Goal: Information Seeking & Learning: Check status

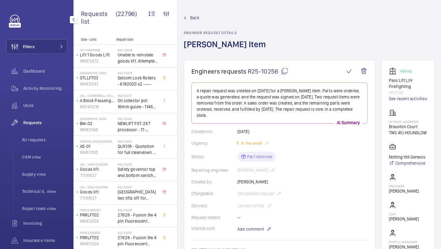
click at [52, 44] on button "Filters" at bounding box center [36, 46] width 61 height 15
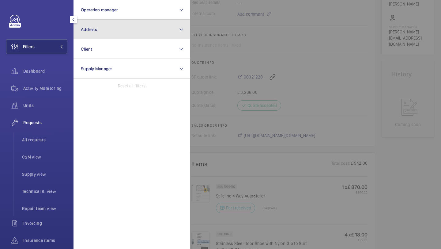
click at [82, 34] on button "Address" at bounding box center [132, 30] width 116 height 20
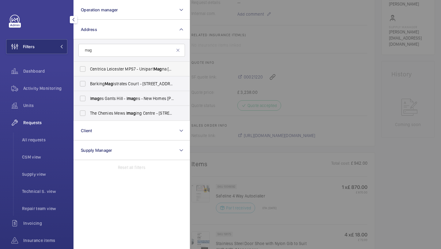
type input "mag"
click at [126, 73] on label "Centrica Leicester MPS7 - Unipart Mag na Park South, LUTTERWORTH LE17 4WJ" at bounding box center [127, 69] width 107 height 15
click at [89, 73] on input "Centrica Leicester MPS7 - Unipart Mag na Park South, LUTTERWORTH LE17 4WJ" at bounding box center [83, 69] width 12 height 12
checkbox input "true"
click at [51, 138] on span "All requests" at bounding box center [44, 140] width 45 height 6
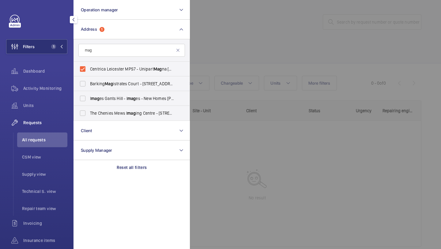
click at [255, 32] on div at bounding box center [410, 124] width 441 height 249
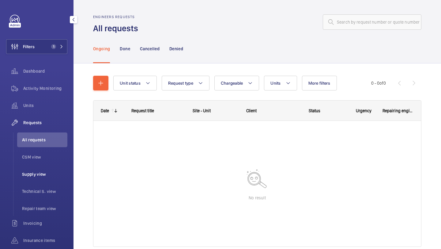
click at [34, 170] on li "Supply view" at bounding box center [42, 174] width 50 height 15
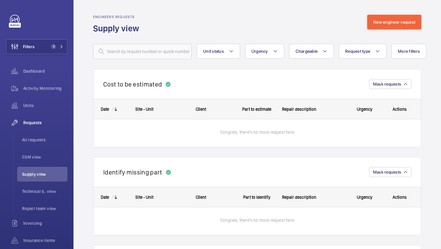
scroll to position [11, 0]
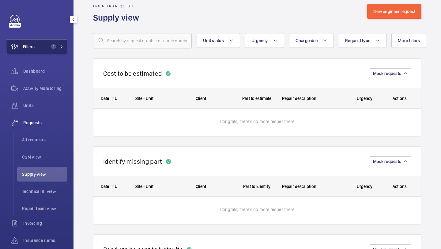
click at [52, 54] on button "Filters 1" at bounding box center [36, 46] width 61 height 15
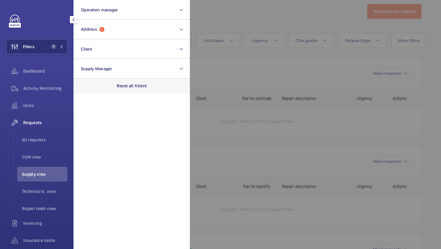
click at [118, 84] on p "Reset all filters" at bounding box center [132, 86] width 30 height 6
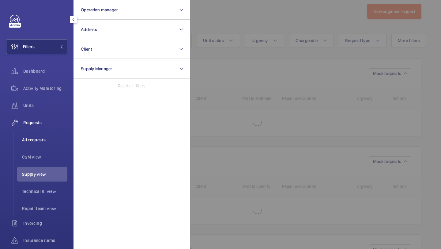
click at [51, 142] on span "All requests" at bounding box center [44, 140] width 45 height 6
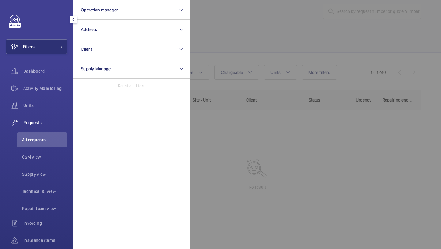
click at [246, 92] on div at bounding box center [410, 124] width 441 height 249
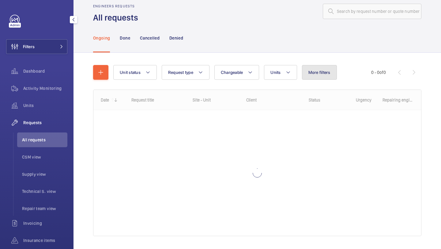
click at [306, 69] on button "More filters" at bounding box center [319, 72] width 35 height 15
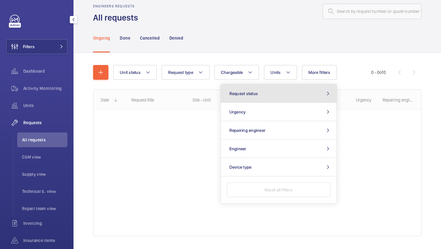
click at [264, 94] on button "Request status" at bounding box center [279, 93] width 116 height 18
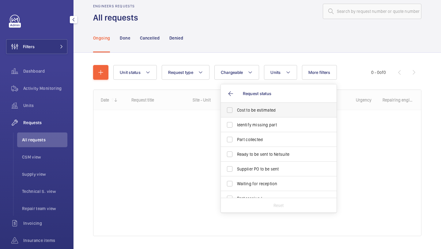
click at [255, 105] on label "Cost to be estimated" at bounding box center [274, 110] width 107 height 15
click at [236, 105] on input "Cost to be estimated" at bounding box center [230, 110] width 12 height 12
checkbox input "true"
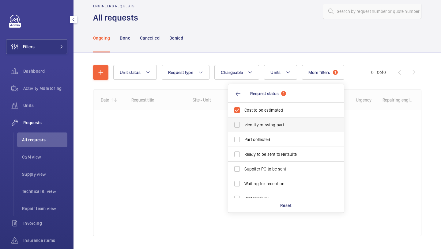
click at [252, 126] on span "Identify missing part" at bounding box center [286, 125] width 84 height 6
click at [243, 126] on input "Identify missing part" at bounding box center [237, 125] width 12 height 12
checkbox input "true"
click at [252, 154] on span "Ready to be sent to Netsuite" at bounding box center [286, 154] width 84 height 6
click at [243, 154] on input "Ready to be sent to Netsuite" at bounding box center [237, 154] width 12 height 12
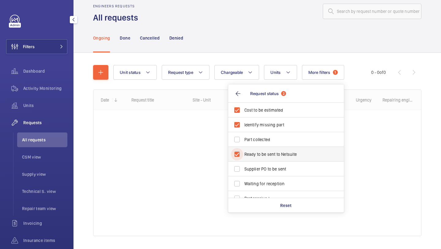
checkbox input "true"
click at [252, 166] on span "Supplier PO to be sent" at bounding box center [286, 169] width 84 height 6
click at [243, 166] on input "Supplier PO to be sent" at bounding box center [237, 169] width 12 height 12
checkbox input "true"
click at [234, 21] on div "Engineers requests All requests" at bounding box center [257, 13] width 328 height 19
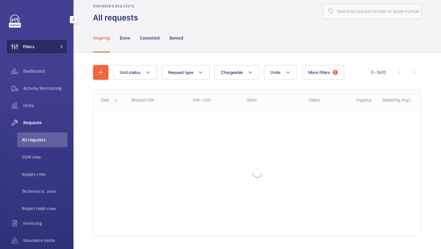
click at [52, 46] on button "Filters" at bounding box center [36, 46] width 61 height 15
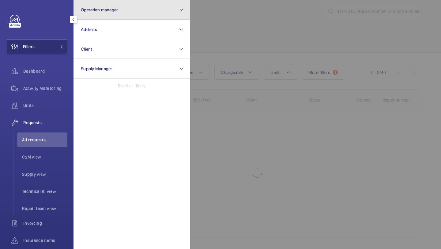
click at [88, 9] on span "Operation manager" at bounding box center [99, 9] width 37 height 5
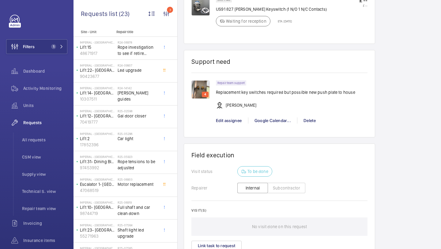
scroll to position [507, 0]
